Goal: Find specific page/section: Find specific page/section

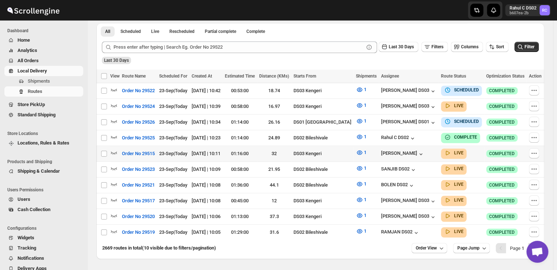
scroll to position [161, 0]
click at [116, 151] on icon "button" at bounding box center [114, 152] width 6 height 3
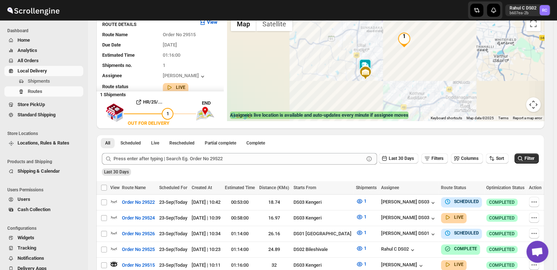
scroll to position [0, 0]
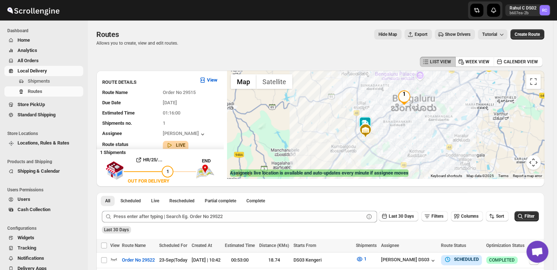
click at [370, 130] on img at bounding box center [365, 130] width 15 height 15
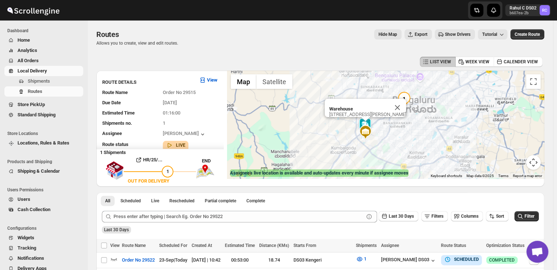
click at [370, 130] on img at bounding box center [365, 132] width 15 height 15
click at [425, 79] on div "To navigate, press the arrow keys." at bounding box center [385, 124] width 317 height 108
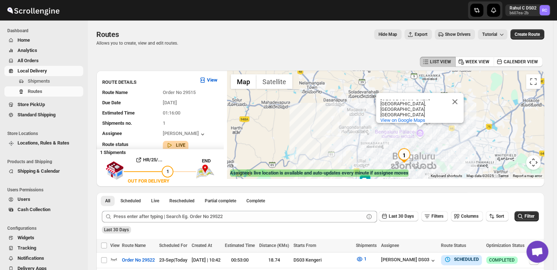
click at [471, 127] on div "[GEOGRAPHIC_DATA] [GEOGRAPHIC_DATA] [GEOGRAPHIC_DATA], [GEOGRAPHIC_DATA] [GEOGR…" at bounding box center [385, 124] width 317 height 108
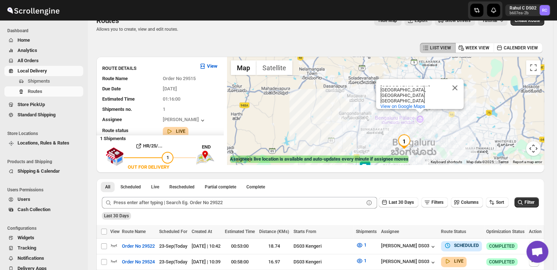
scroll to position [13, 0]
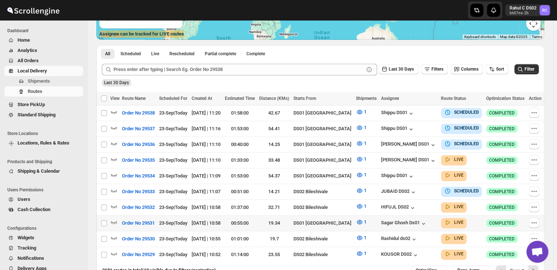
scroll to position [182, 0]
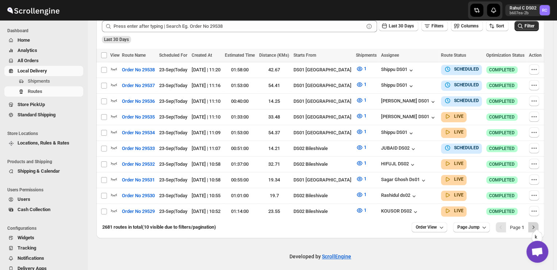
click at [537, 223] on icon "Next" at bounding box center [533, 226] width 7 height 7
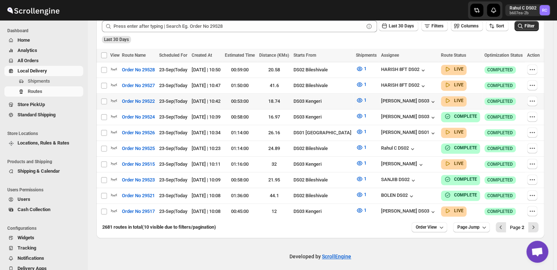
scroll to position [0, 0]
